Goal: Task Accomplishment & Management: Manage account settings

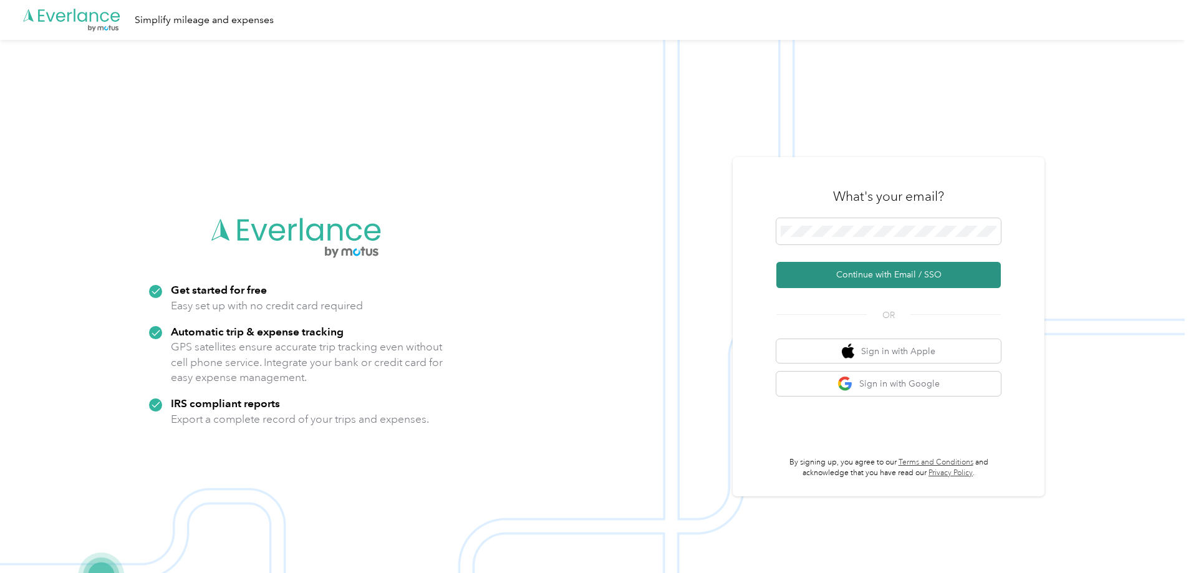
click at [848, 268] on button "Continue with Email / SSO" at bounding box center [889, 275] width 225 height 26
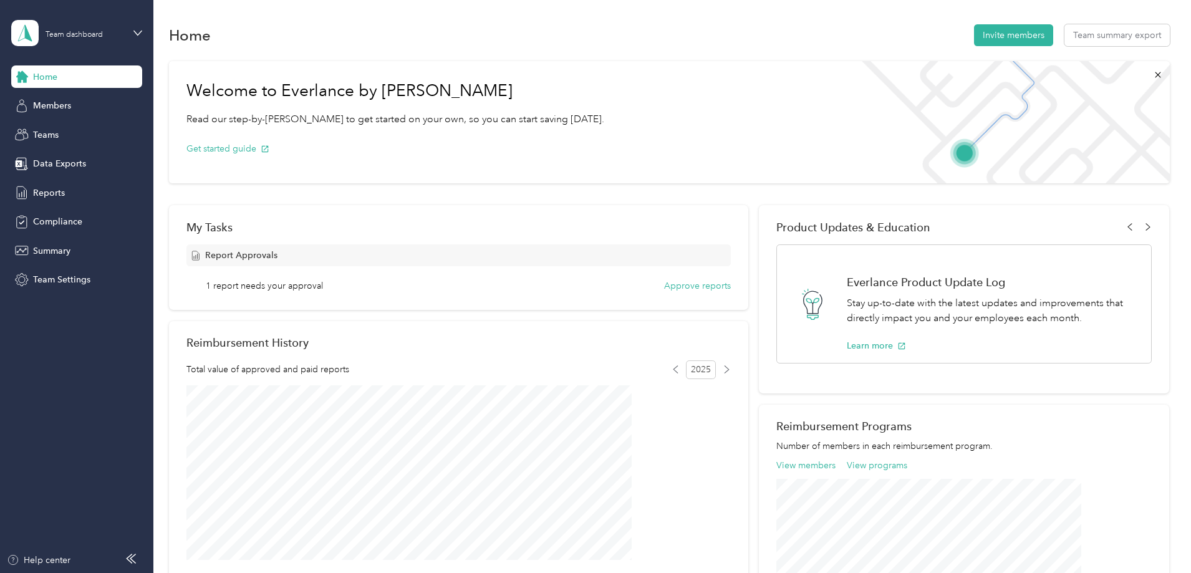
click at [132, 28] on div "Team dashboard" at bounding box center [76, 33] width 131 height 44
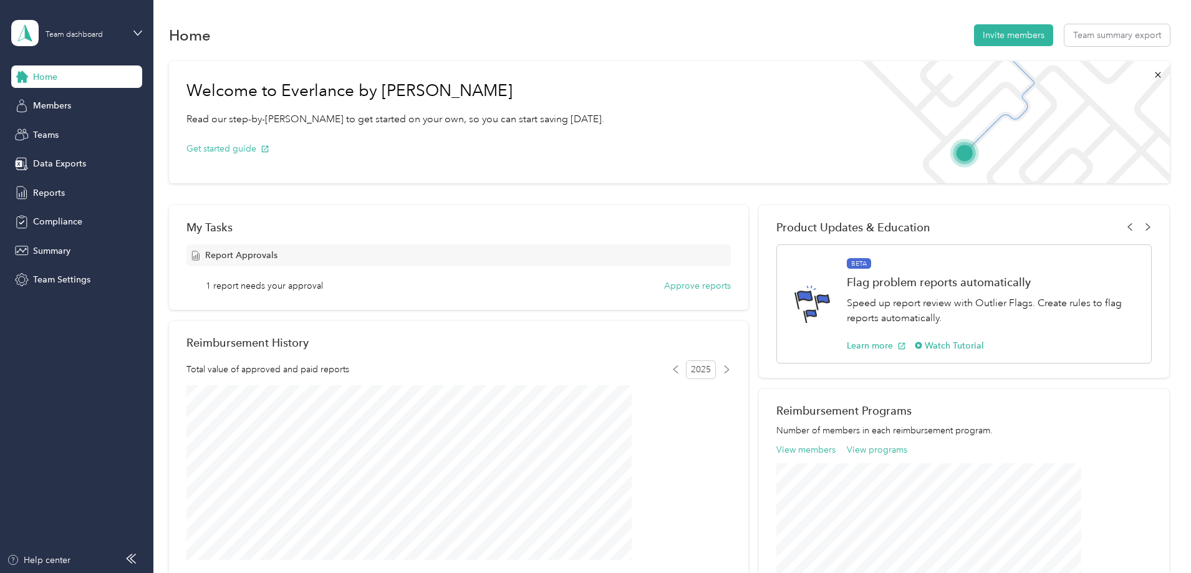
click at [96, 100] on div "Team dashboard" at bounding box center [213, 103] width 386 height 22
click at [65, 182] on div "Reports" at bounding box center [76, 193] width 131 height 22
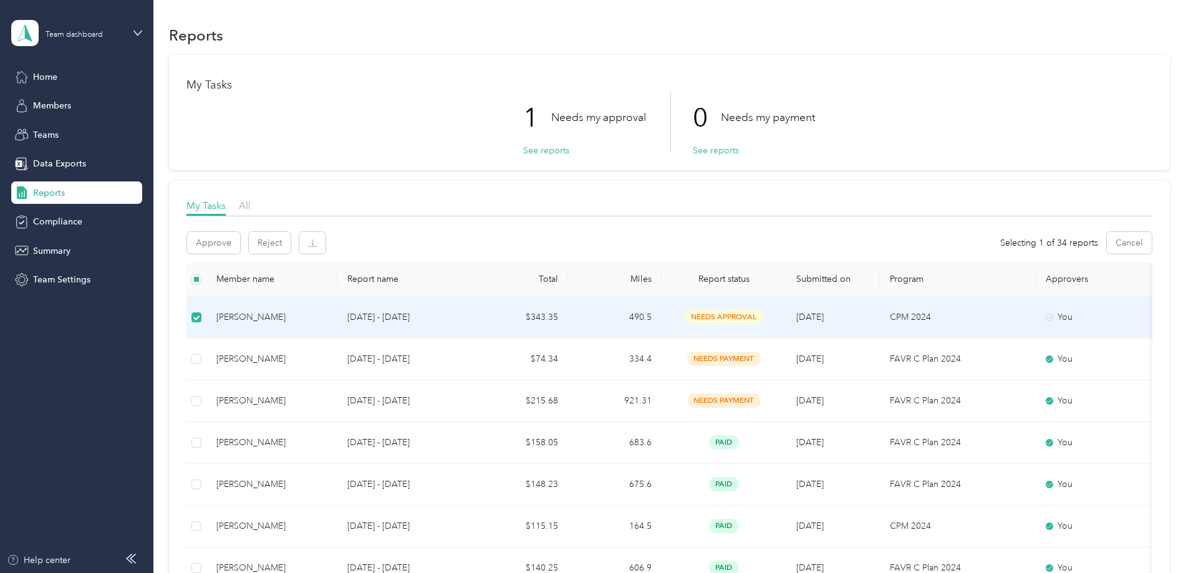
click at [327, 322] on div "Terry Kemerly" at bounding box center [271, 318] width 111 height 14
click at [327, 314] on div "Terry Kemerly" at bounding box center [271, 318] width 111 height 14
click at [465, 313] on p "Sep 1 - 30, 2025" at bounding box center [405, 318] width 117 height 14
click at [568, 313] on td "$343.35" at bounding box center [522, 318] width 94 height 42
click at [662, 309] on td "490.5" at bounding box center [615, 318] width 94 height 42
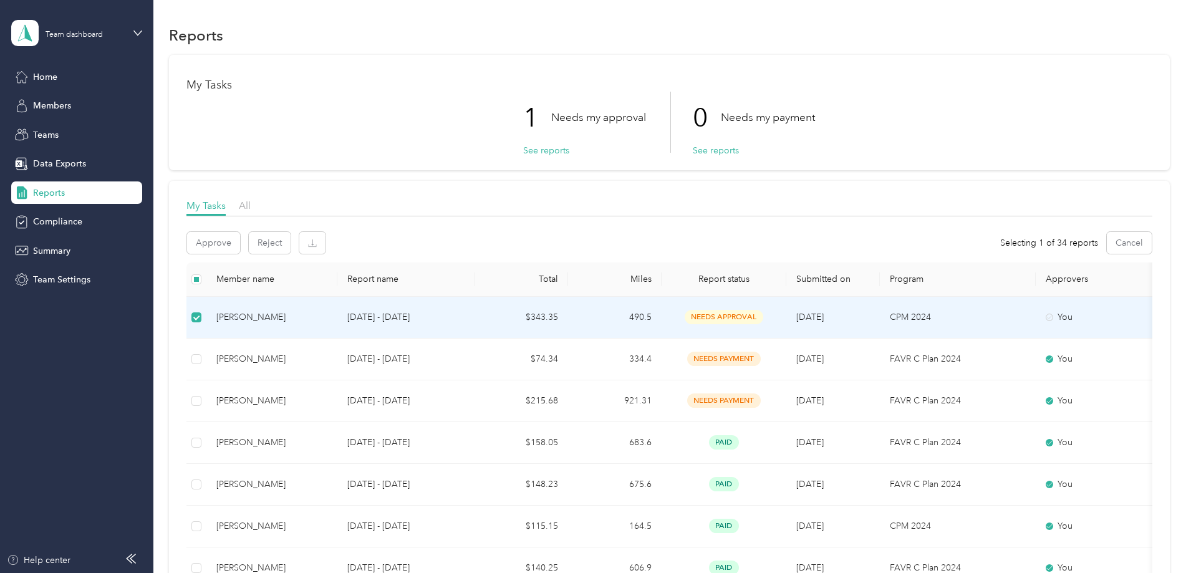
click at [880, 309] on td "10/1/2025" at bounding box center [834, 318] width 94 height 42
click at [982, 314] on p "CPM 2024" at bounding box center [958, 318] width 136 height 14
click at [465, 315] on p "Sep 1 - 30, 2025" at bounding box center [405, 318] width 117 height 14
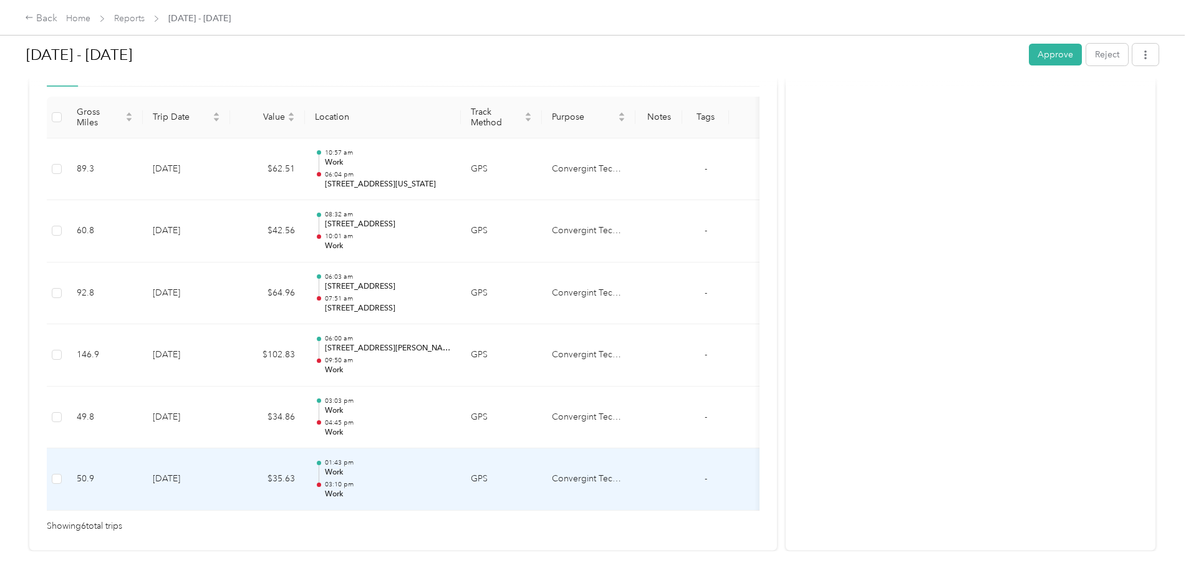
scroll to position [374, 0]
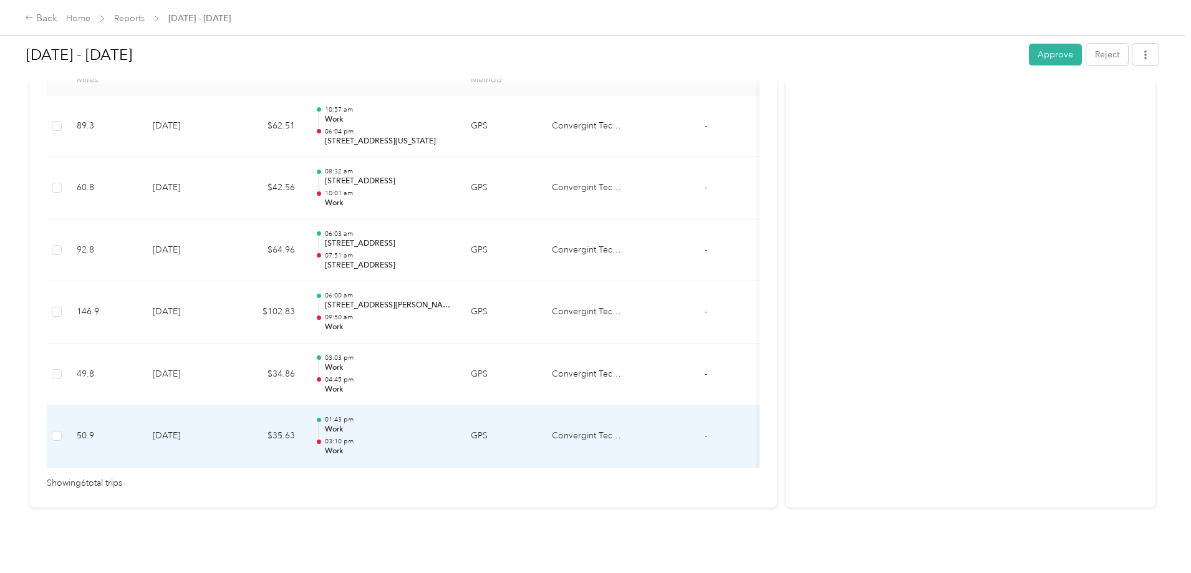
click at [451, 437] on p "03:10 pm" at bounding box center [388, 441] width 126 height 9
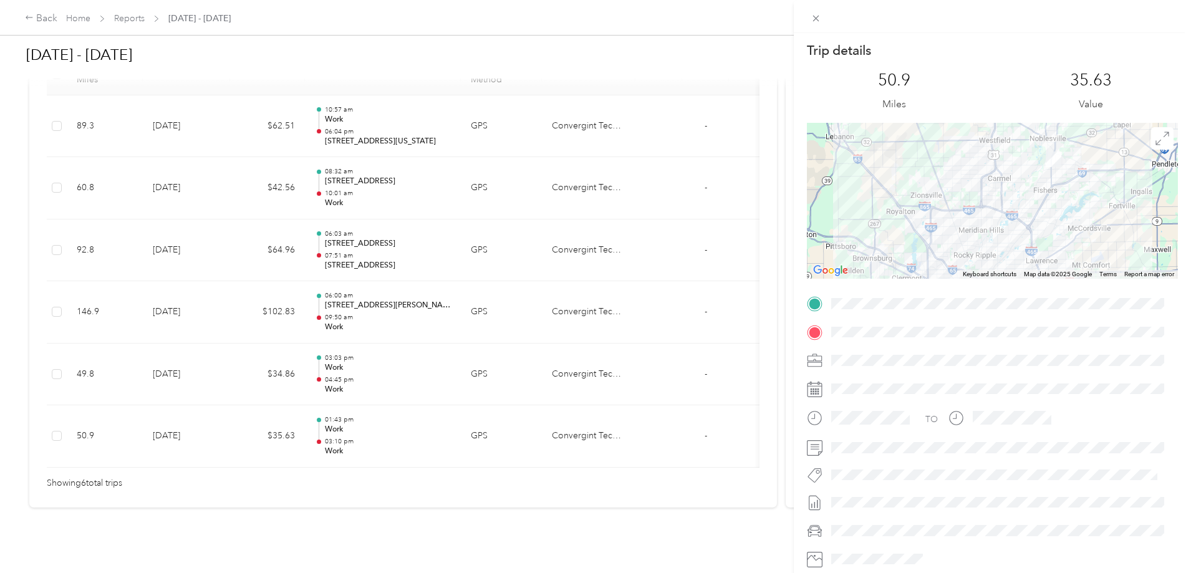
click at [513, 352] on div "Trip details This trip cannot be edited because it is either under review, appr…" at bounding box center [595, 286] width 1191 height 573
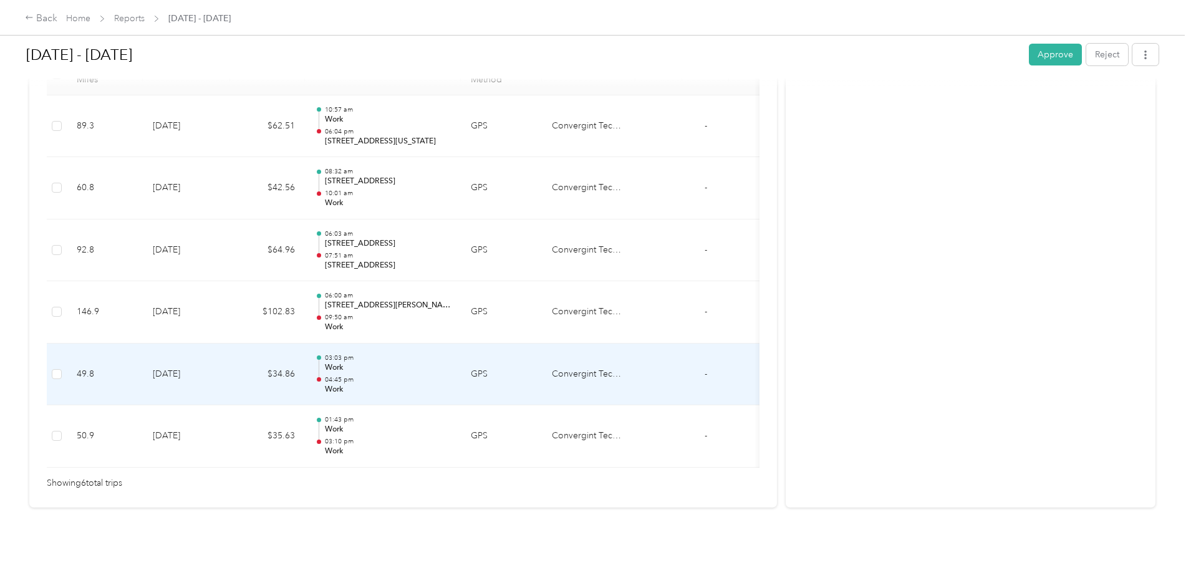
click at [451, 362] on p "Work" at bounding box center [388, 367] width 126 height 11
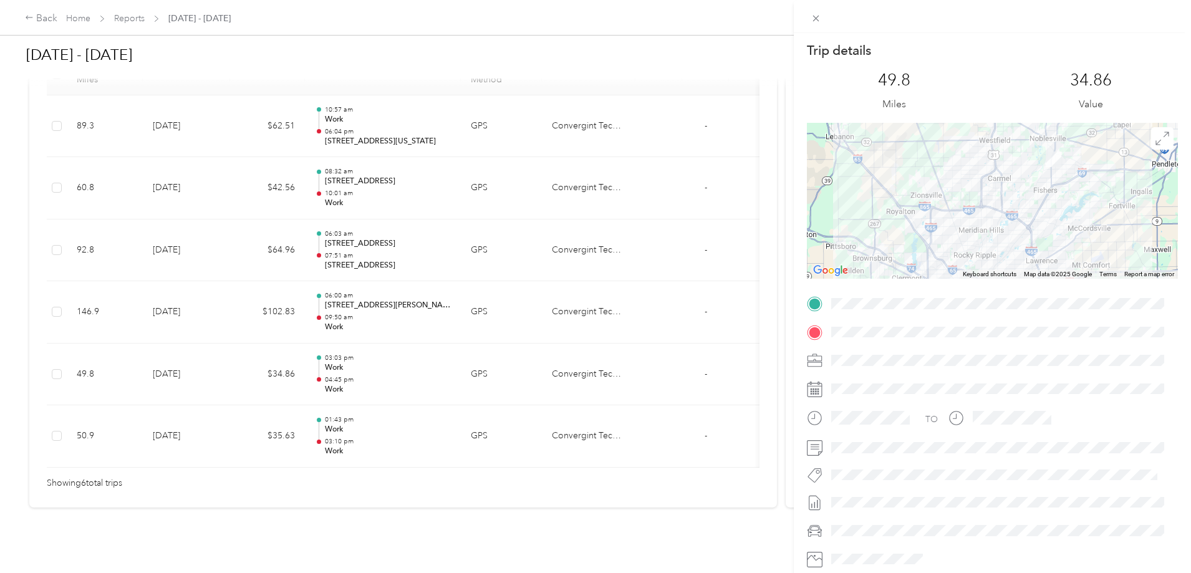
click at [499, 302] on div "Trip details This trip cannot be edited because it is either under review, appr…" at bounding box center [595, 286] width 1191 height 573
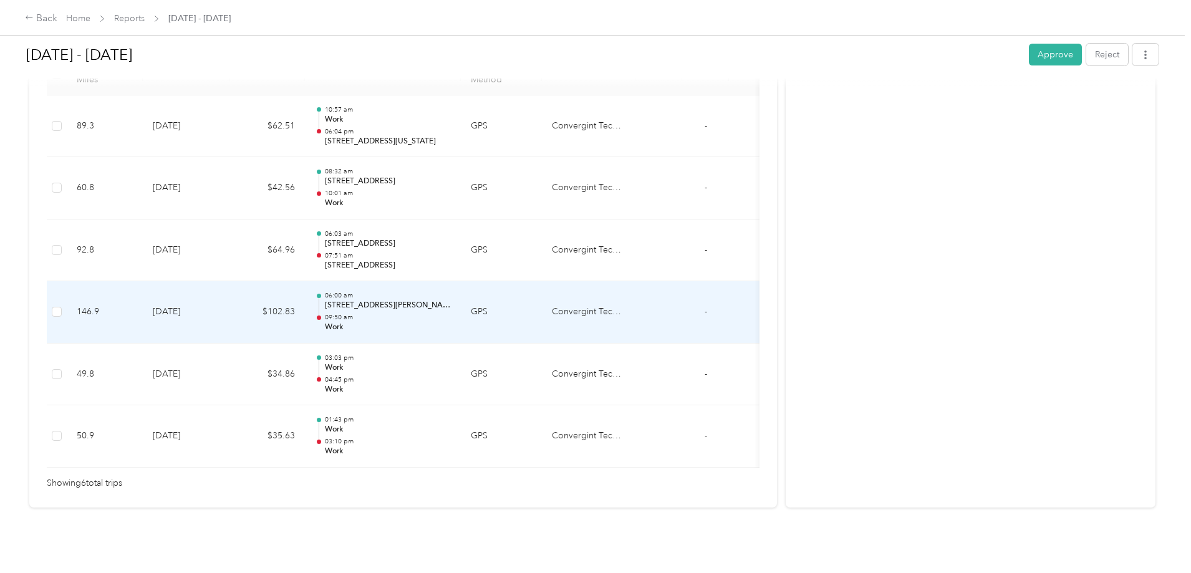
click at [451, 313] on p "09:50 am" at bounding box center [388, 317] width 126 height 9
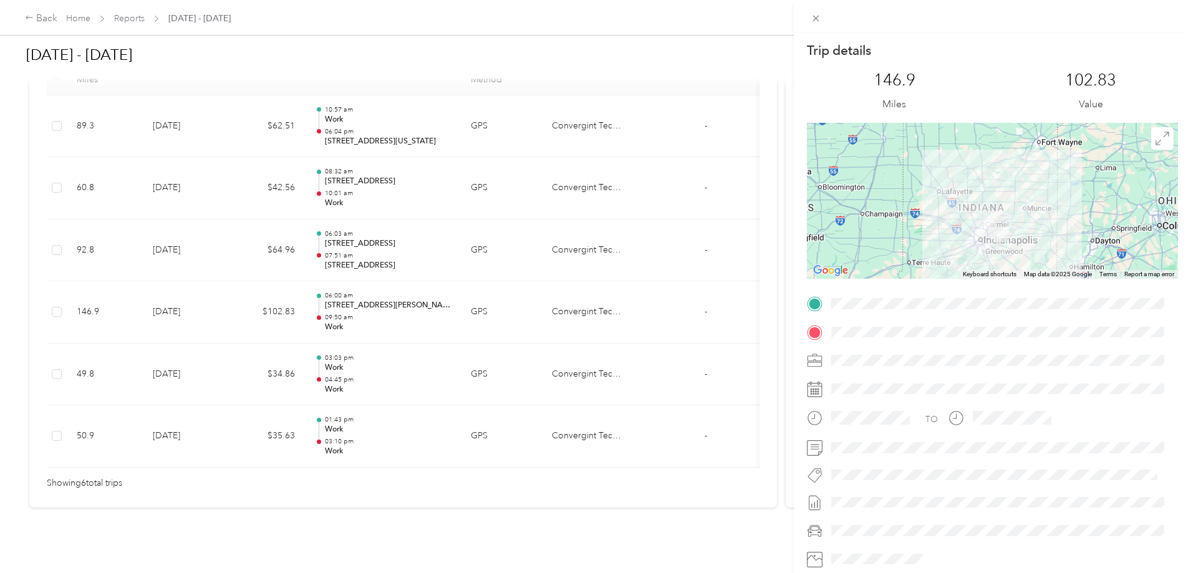
click at [529, 238] on div "Trip details This trip cannot be edited because it is either under review, appr…" at bounding box center [595, 286] width 1191 height 573
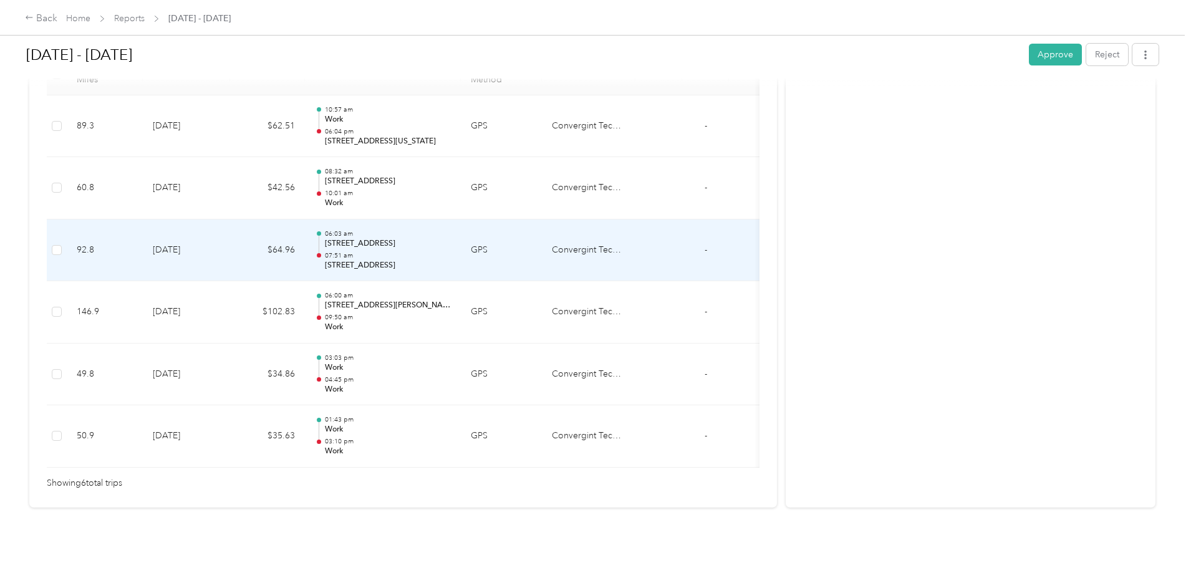
click at [451, 260] on p "999 N Broadway St, Peru, IN 46970, USA" at bounding box center [388, 265] width 126 height 11
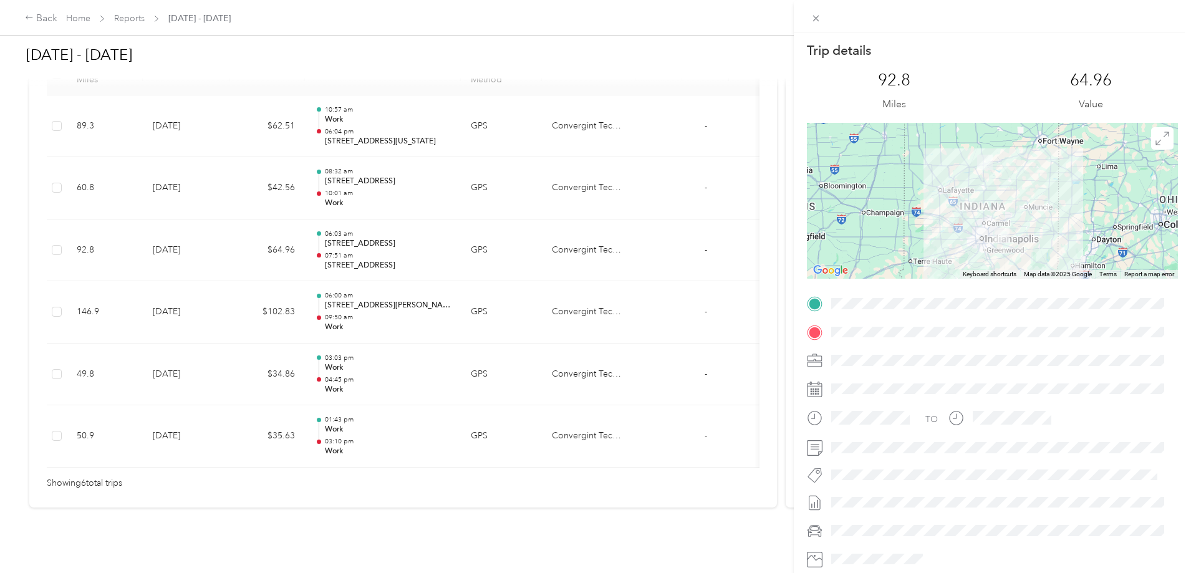
click at [513, 172] on div "Trip details This trip cannot be edited because it is either under review, appr…" at bounding box center [595, 286] width 1191 height 573
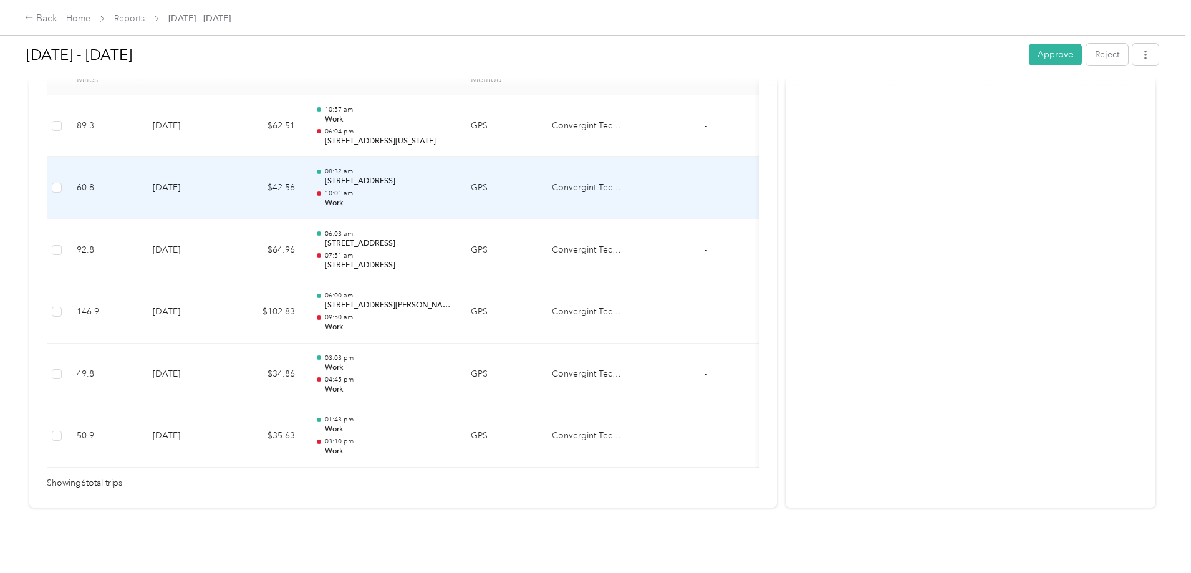
click at [451, 189] on p "10:01 am" at bounding box center [388, 193] width 126 height 9
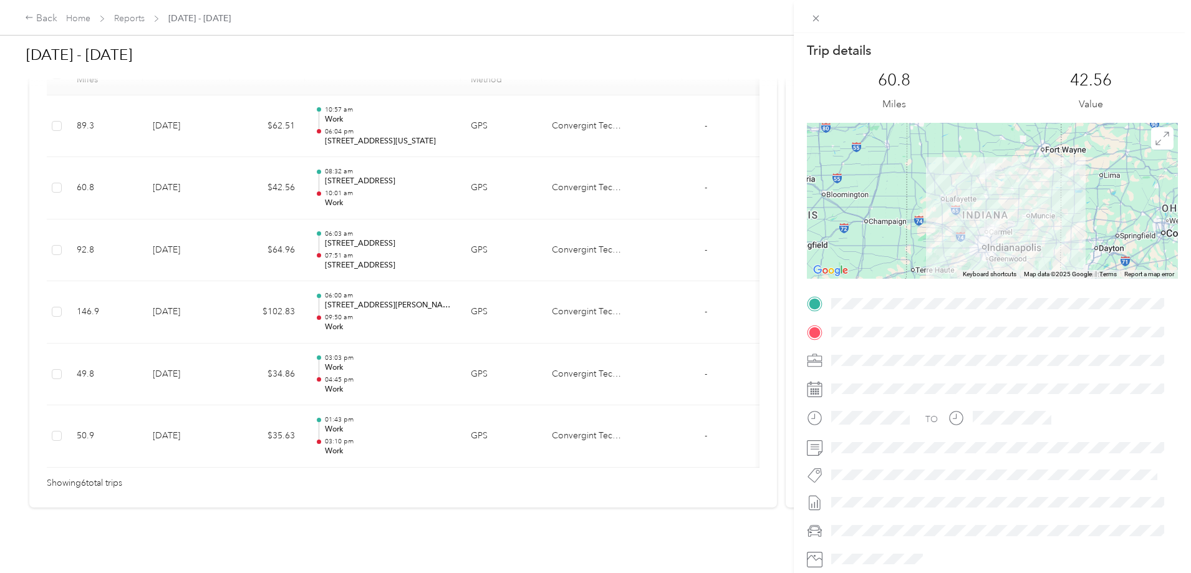
click at [508, 107] on div "Trip details This trip cannot be edited because it is either under review, appr…" at bounding box center [595, 286] width 1191 height 573
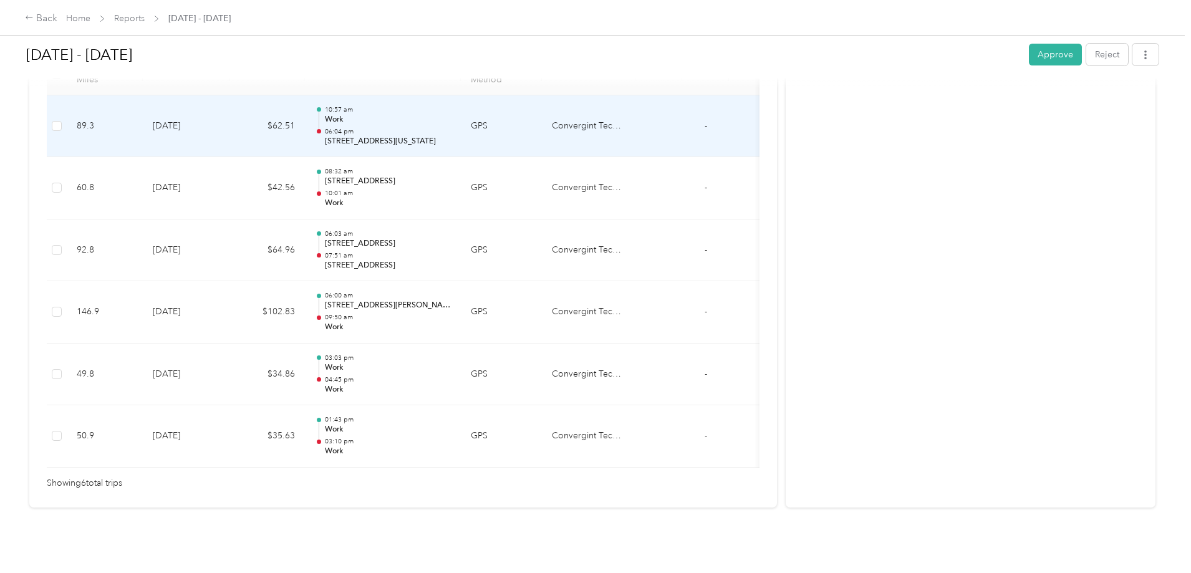
click at [451, 107] on div "10:57 am Work 06:04 pm 832, West Fourth Street, Greenfield, Hancock County, Ind…" at bounding box center [388, 126] width 126 height 42
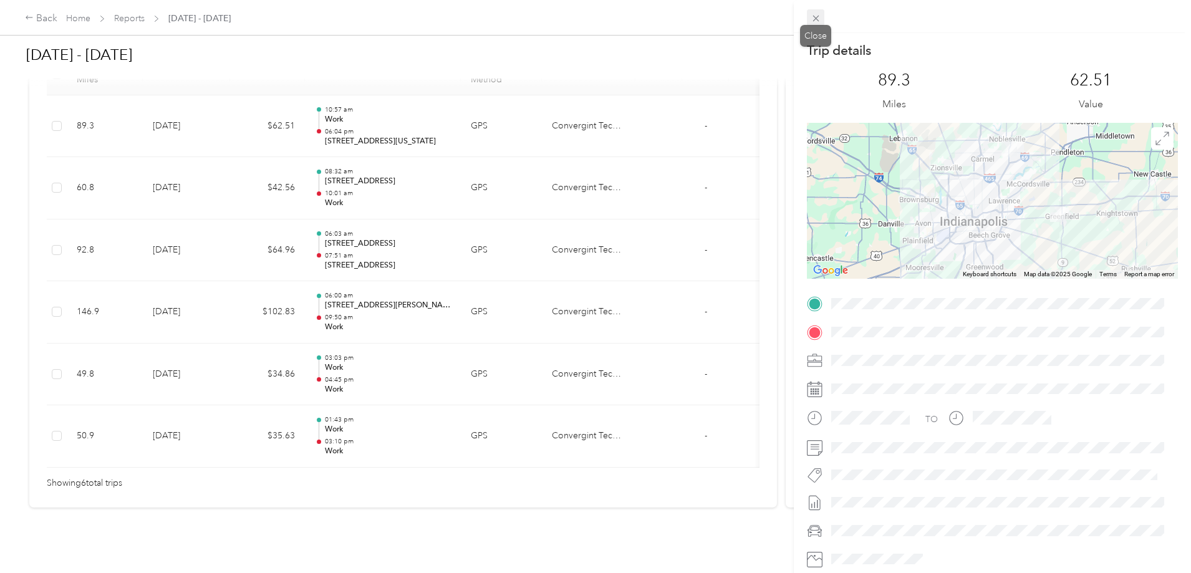
click at [820, 19] on icon at bounding box center [816, 18] width 11 height 11
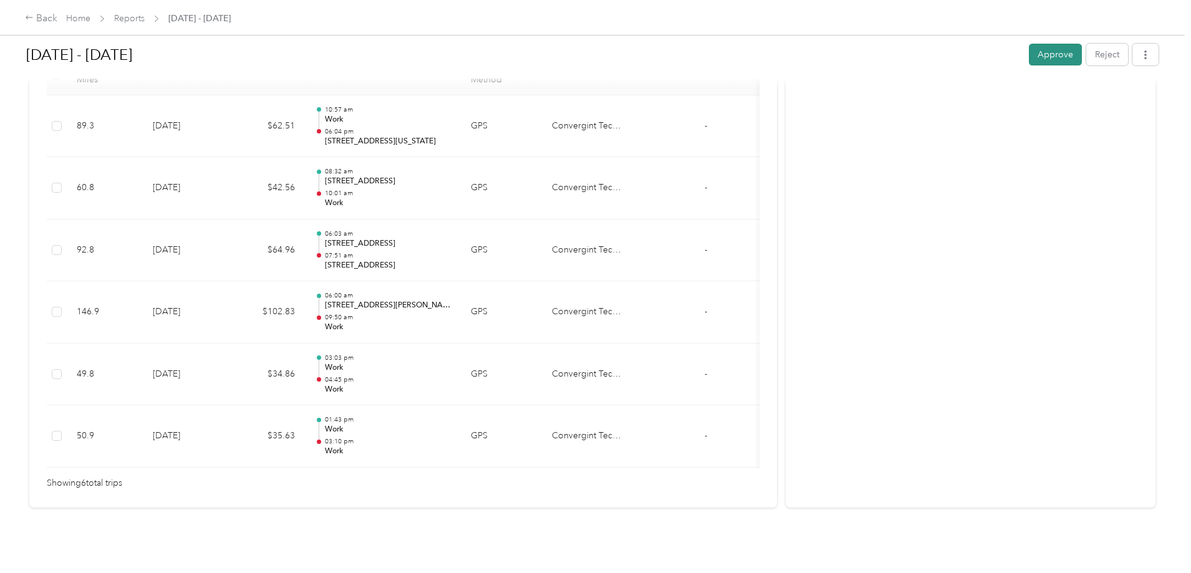
click at [1029, 56] on button "Approve" at bounding box center [1055, 55] width 53 height 22
click at [57, 19] on div "Back" at bounding box center [41, 18] width 32 height 15
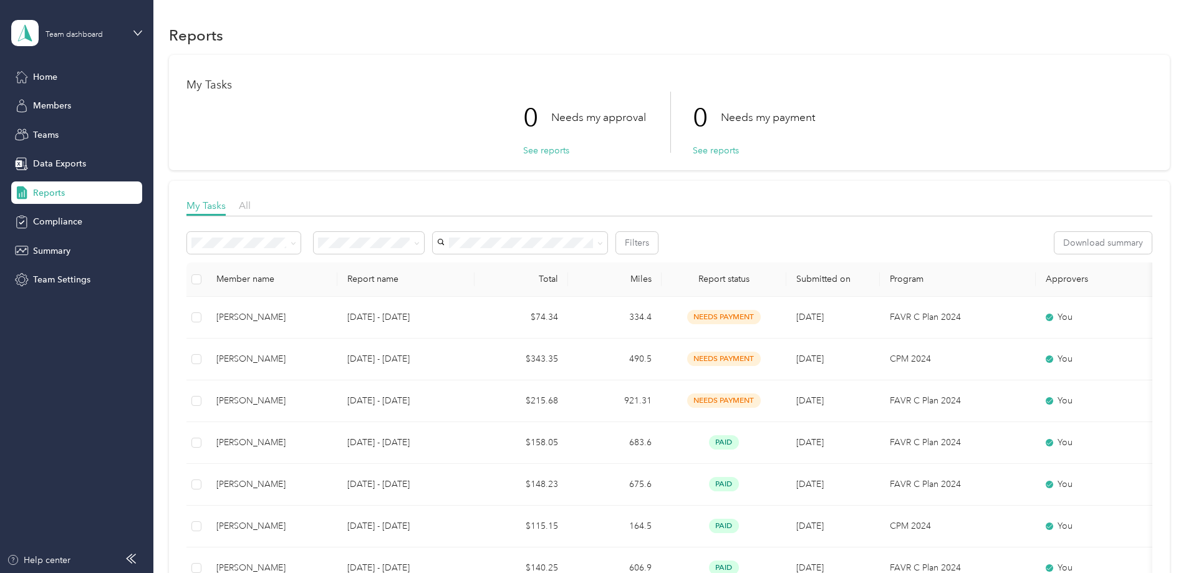
click at [125, 27] on div "Team dashboard" at bounding box center [76, 33] width 131 height 44
click at [54, 161] on div "Log out" at bounding box center [46, 159] width 48 height 13
